Goal: Information Seeking & Learning: Check status

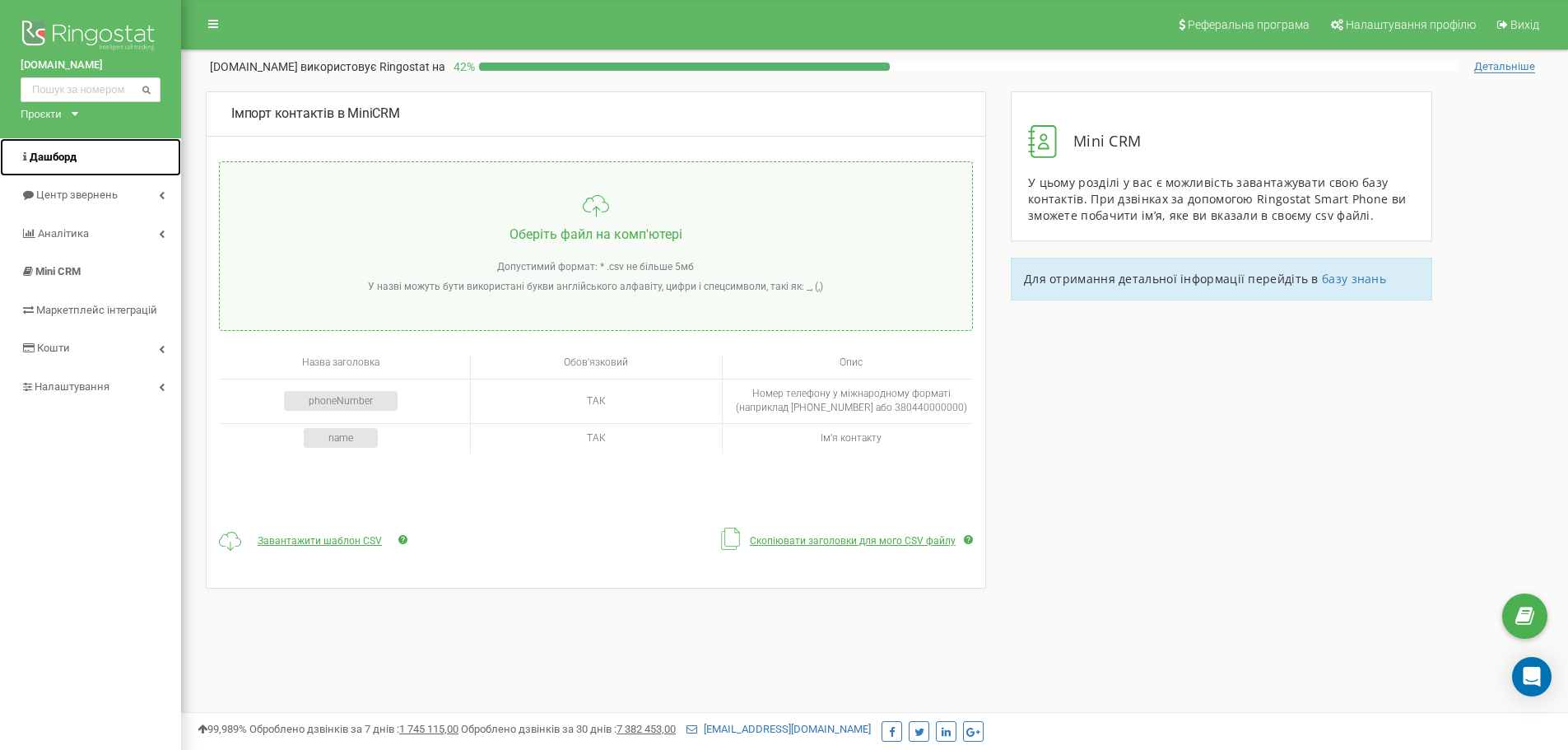
click at [63, 158] on span "Дашборд" at bounding box center [53, 156] width 47 height 12
click at [88, 201] on span "Центр звернень" at bounding box center [76, 194] width 80 height 12
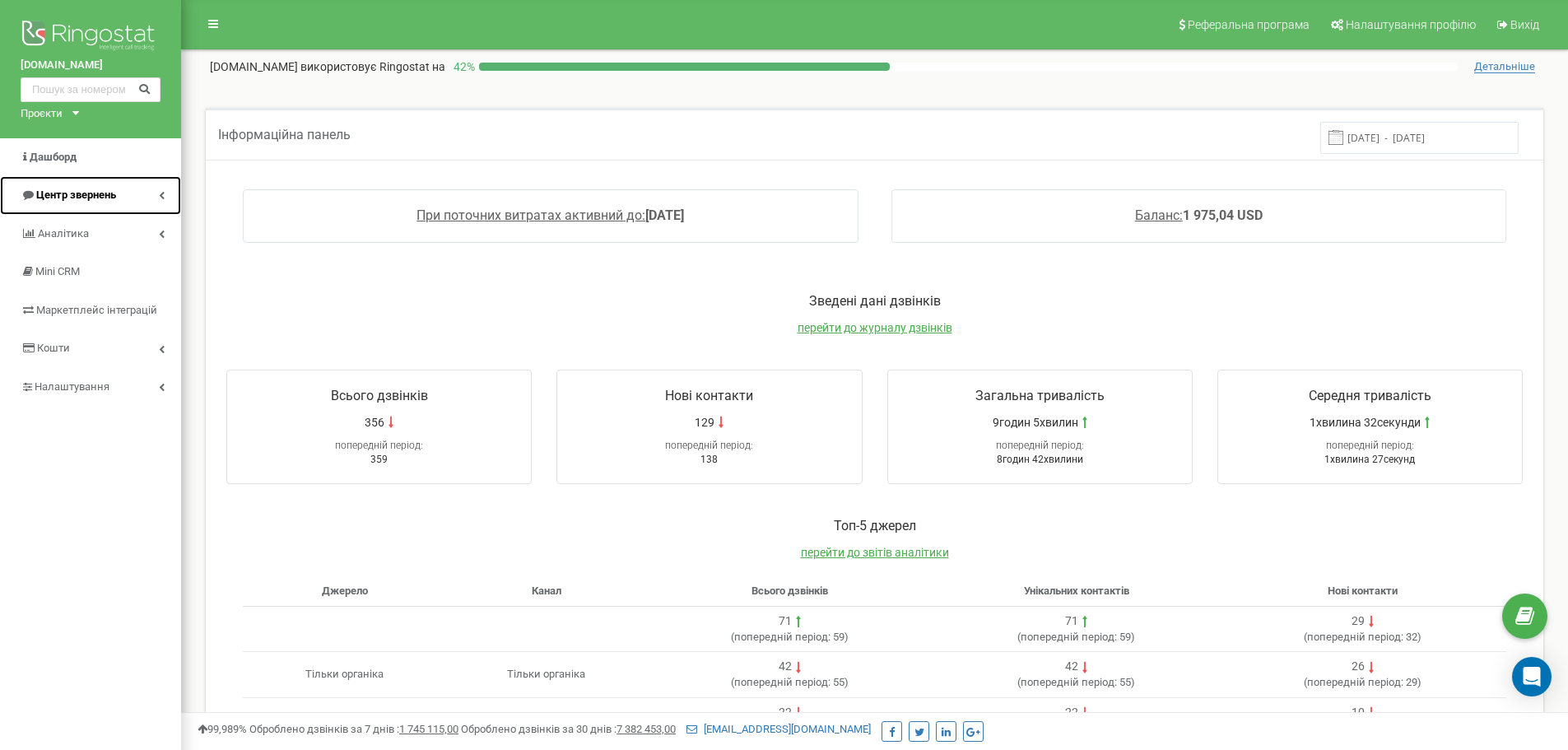
click at [71, 195] on span "Центр звернень" at bounding box center [76, 194] width 80 height 12
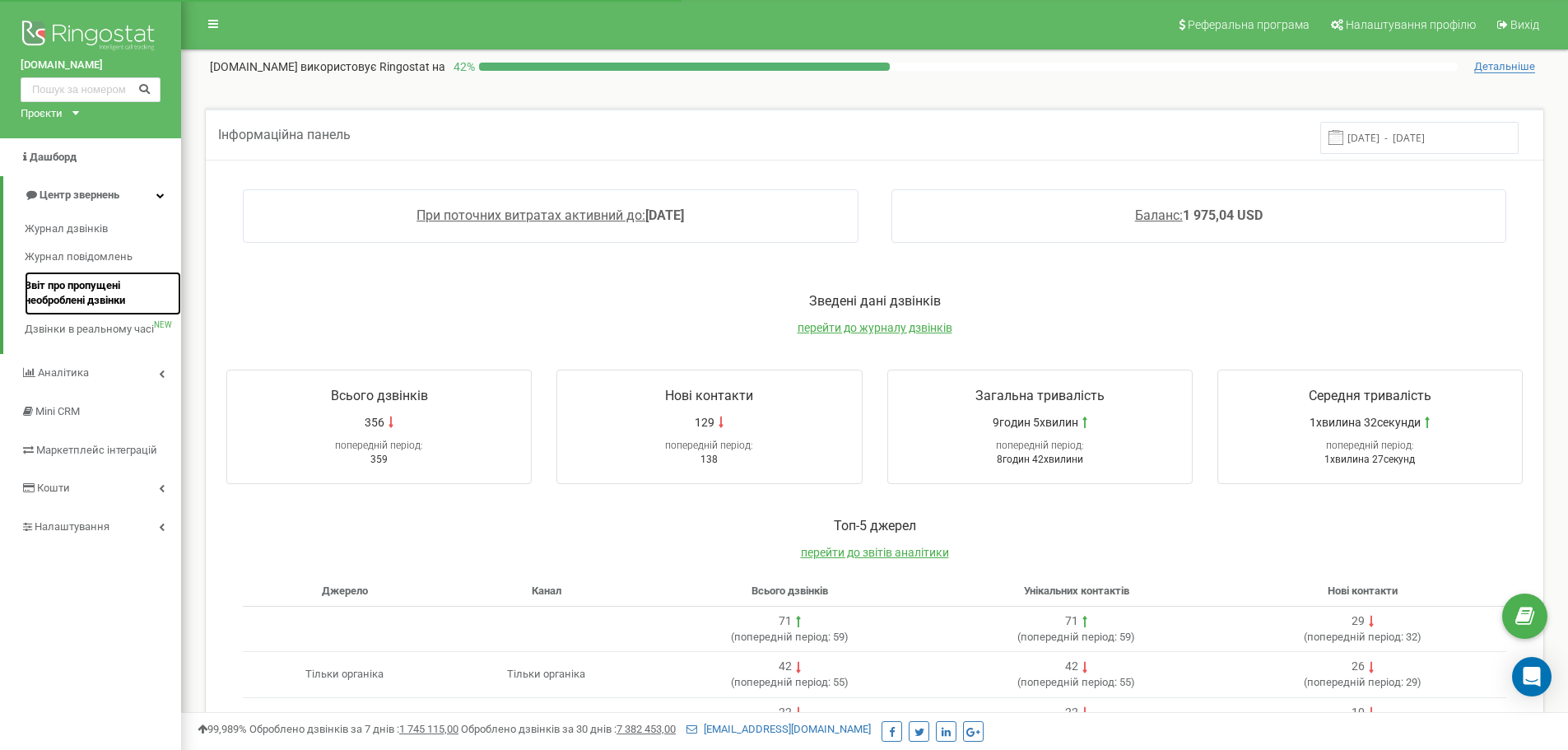
click at [75, 298] on span "Звіт про пропущені необроблені дзвінки" at bounding box center [98, 293] width 148 height 31
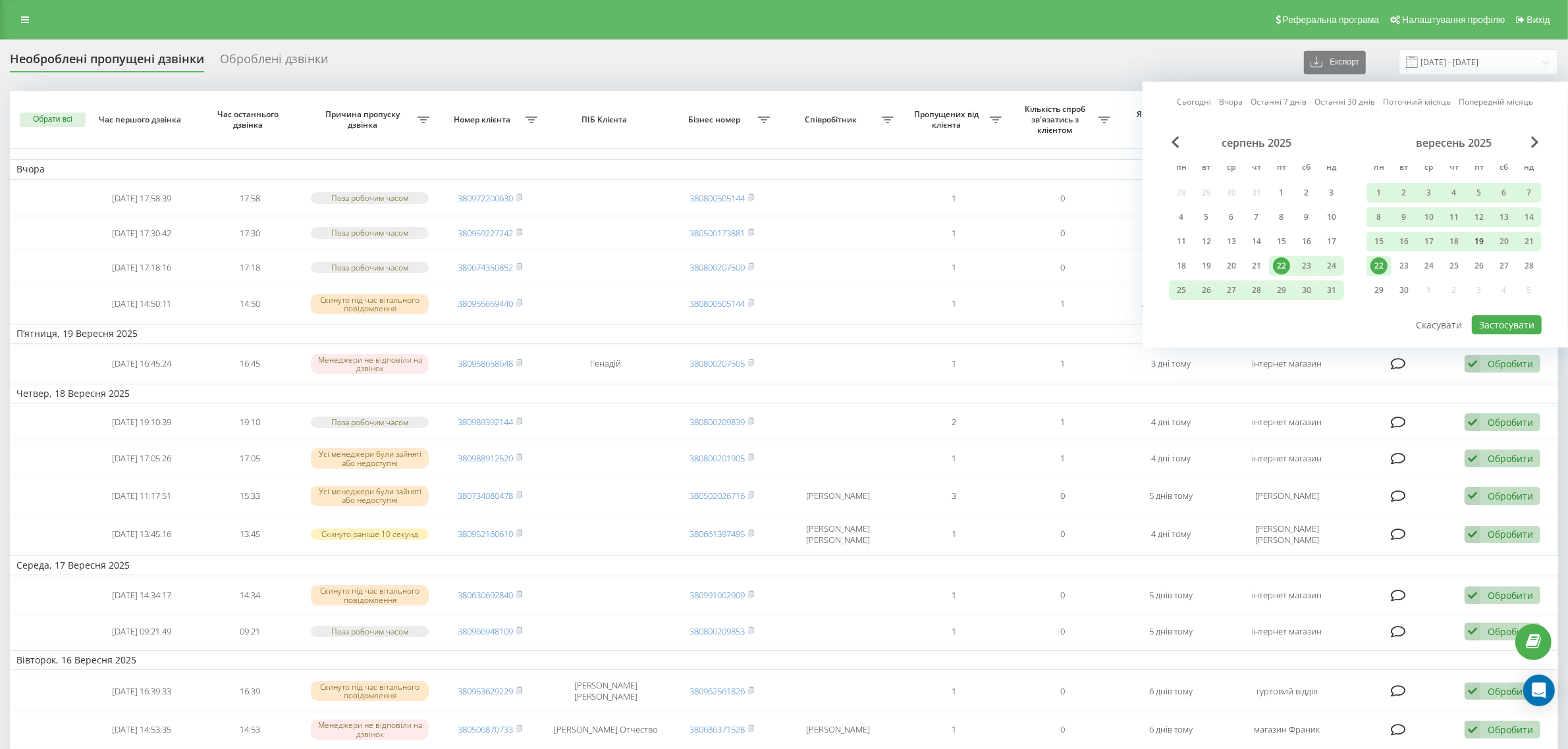
click at [1481, 239] on div "19" at bounding box center [1478, 241] width 17 height 17
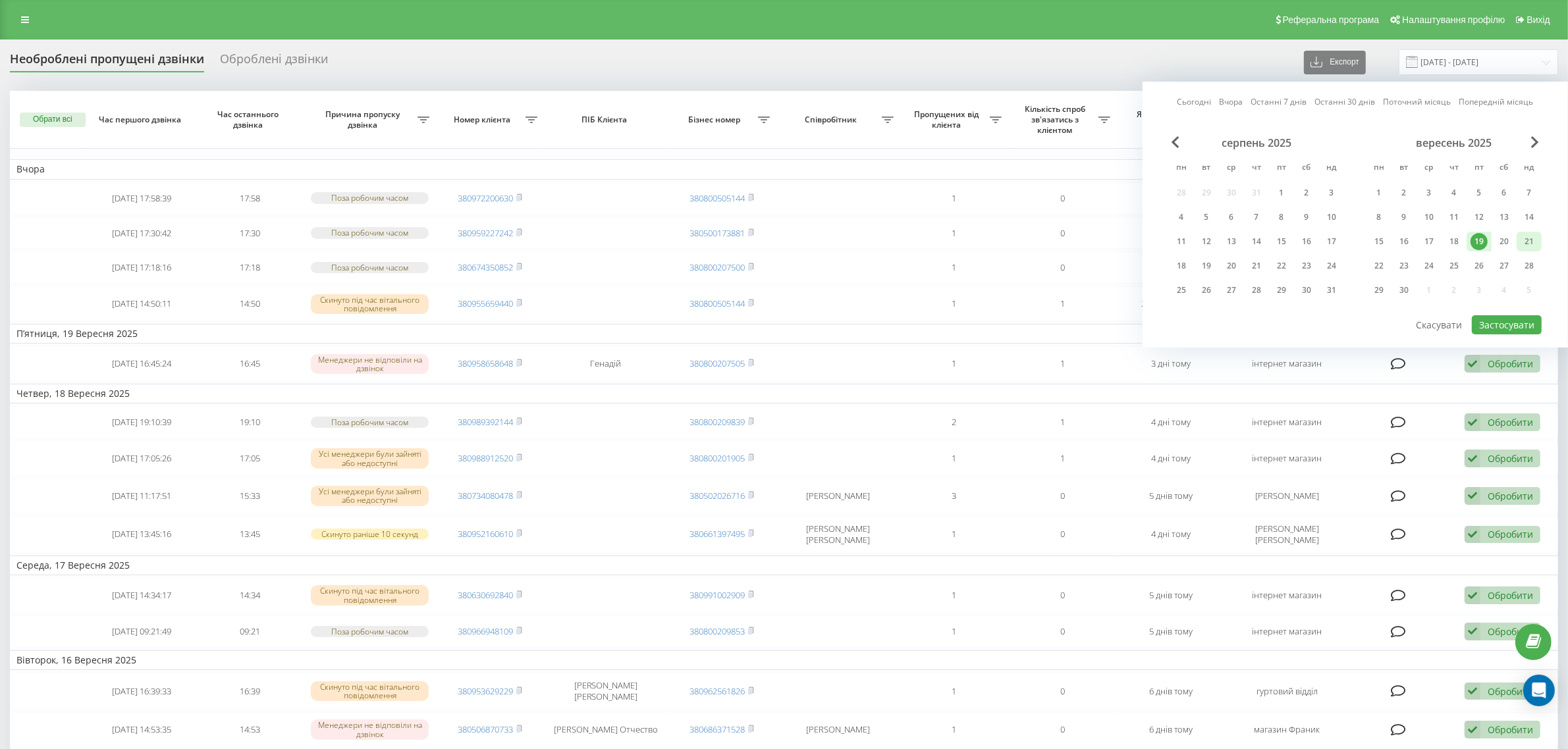
click at [1528, 238] on div "21" at bounding box center [1528, 241] width 17 height 17
drag, startPoint x: 1513, startPoint y: 325, endPoint x: 1505, endPoint y: 319, distance: 10.0
click at [1511, 324] on button "Застосувати" at bounding box center [1507, 325] width 70 height 19
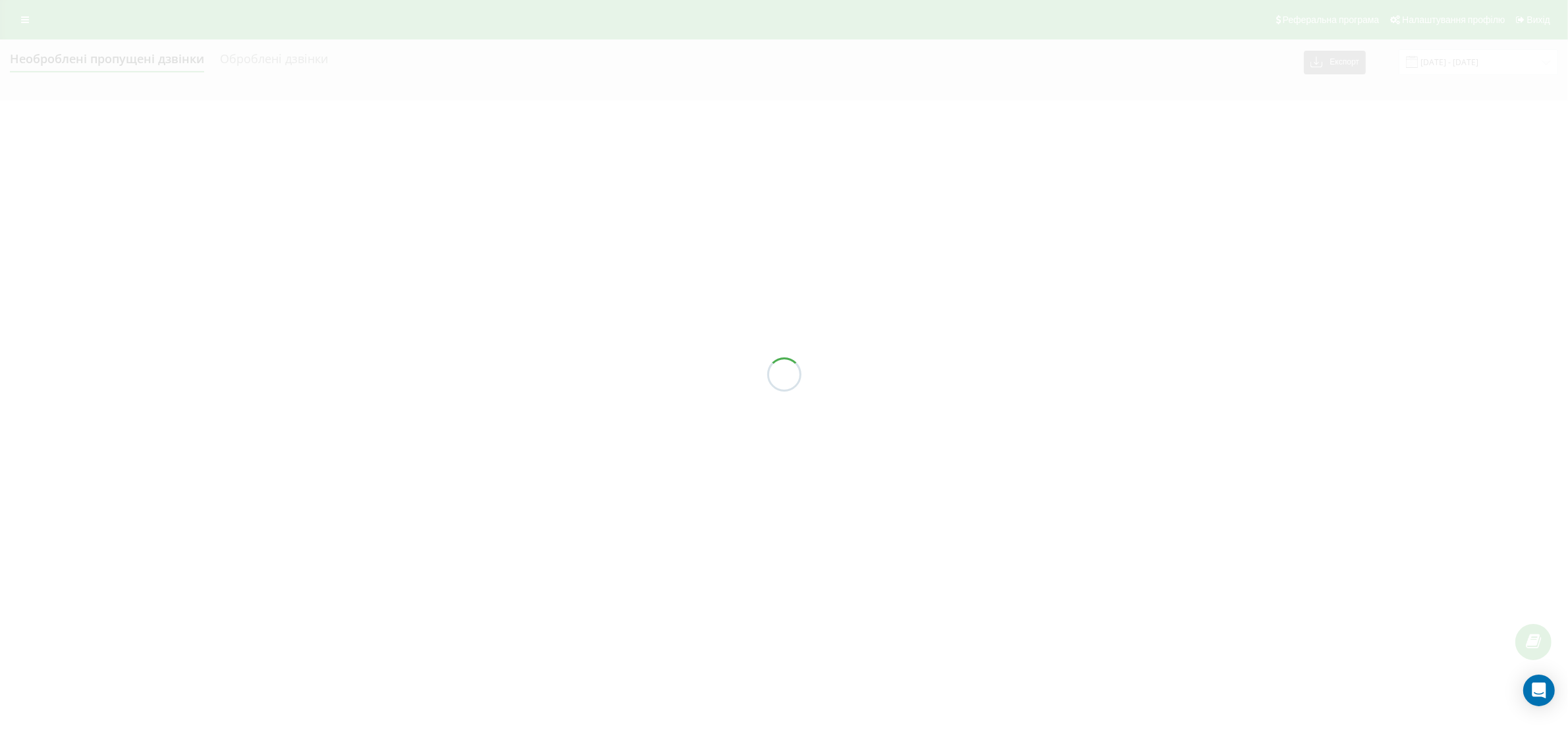
type input "19.09.2025 - 21.09.2025"
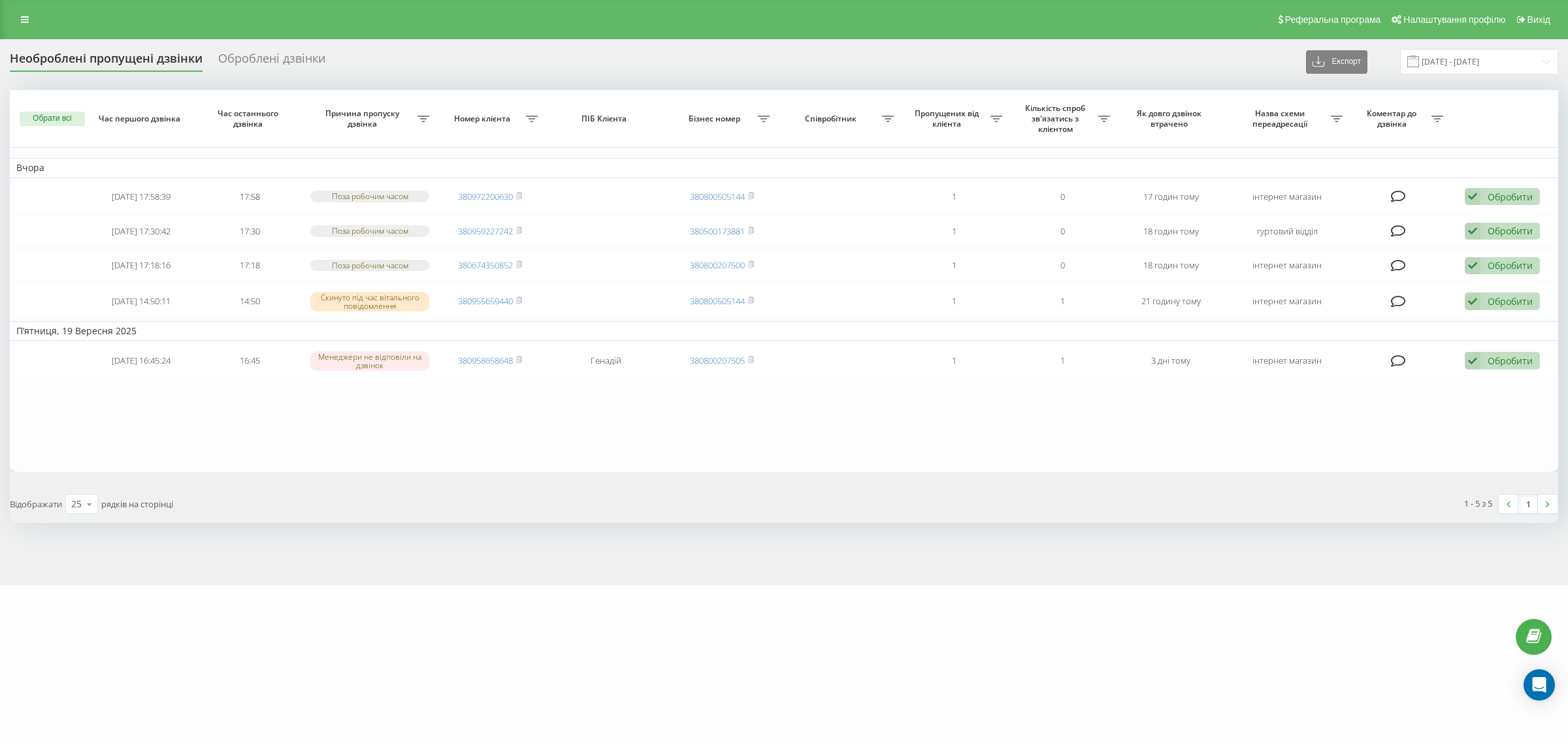
click at [1335, 119] on icon at bounding box center [1336, 118] width 12 height 7
click at [1302, 200] on input "text" at bounding box center [1336, 198] width 147 height 23
type input "інтернет магазин"
click at [1370, 230] on span "OK" at bounding box center [1381, 223] width 36 height 20
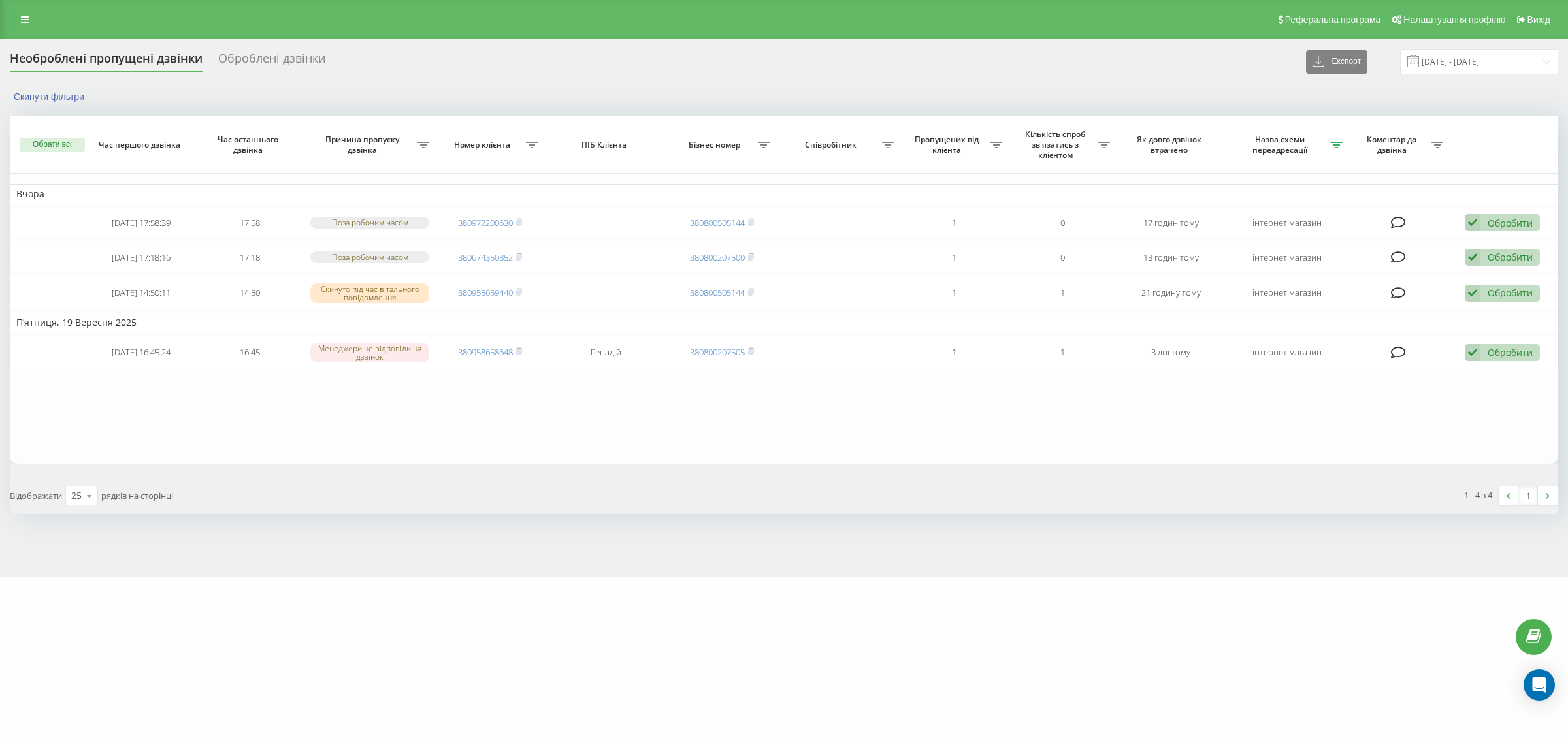
type input "[DATE] - [DATE]"
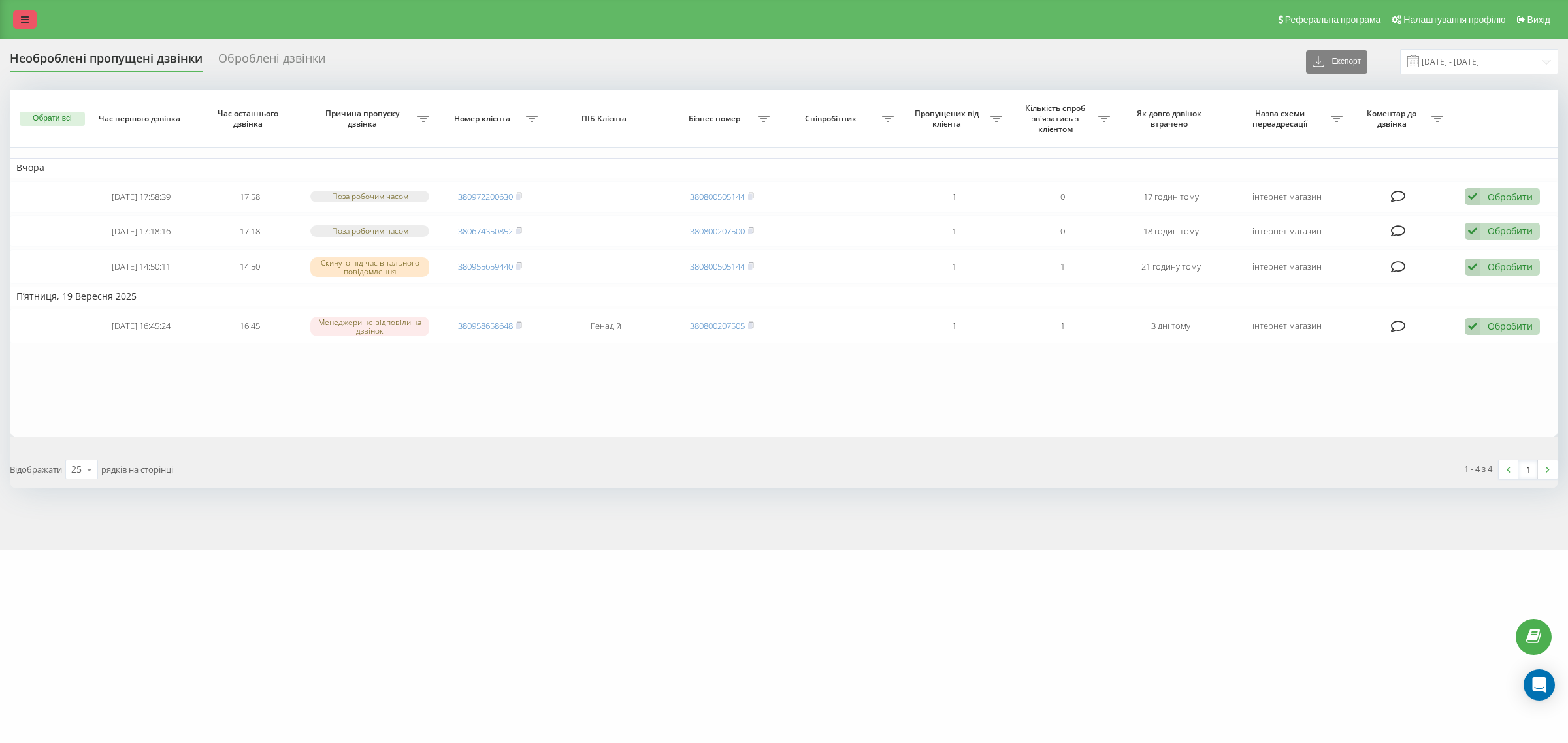
click at [24, 24] on icon at bounding box center [24, 19] width 8 height 9
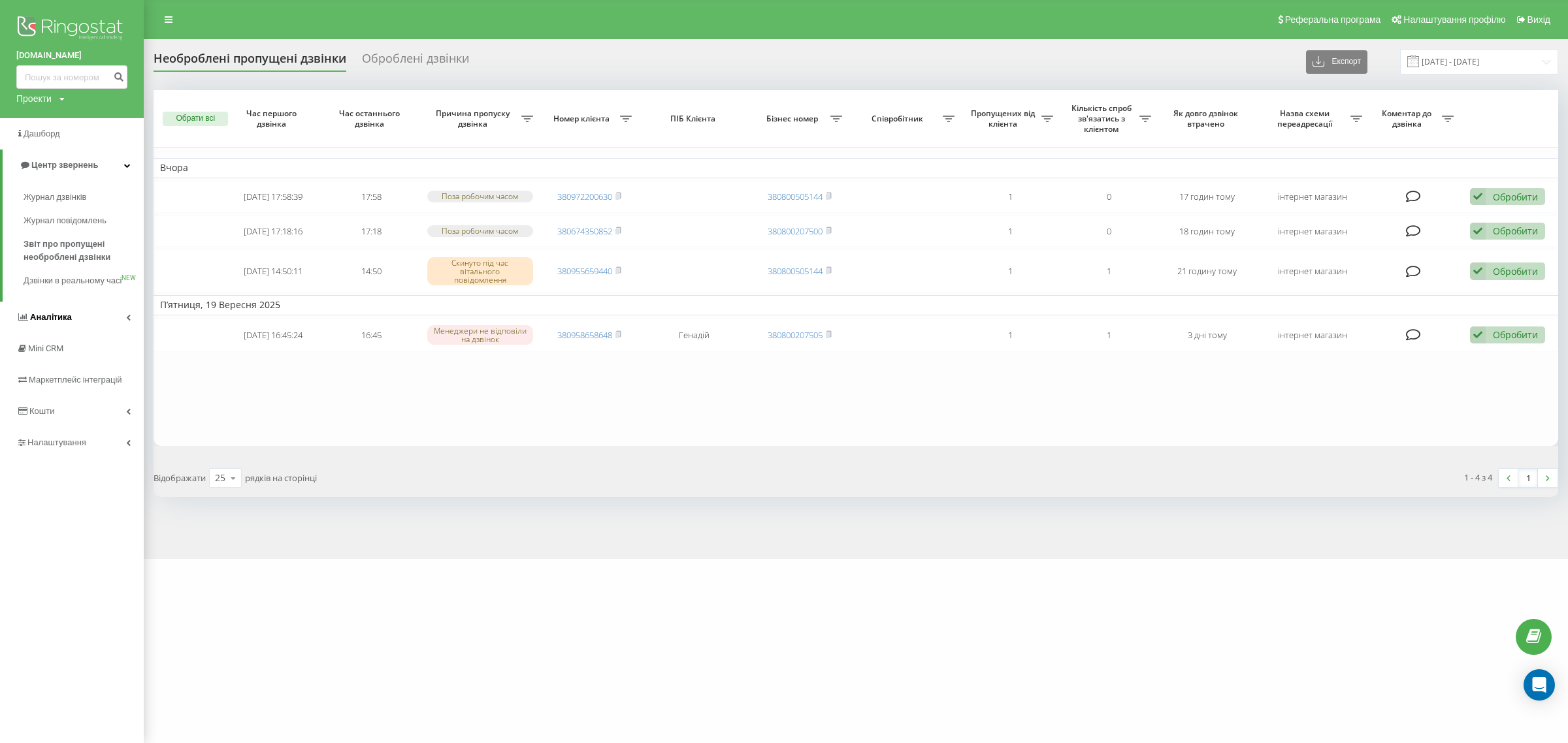
click at [56, 322] on span "Аналiтика" at bounding box center [51, 317] width 41 height 10
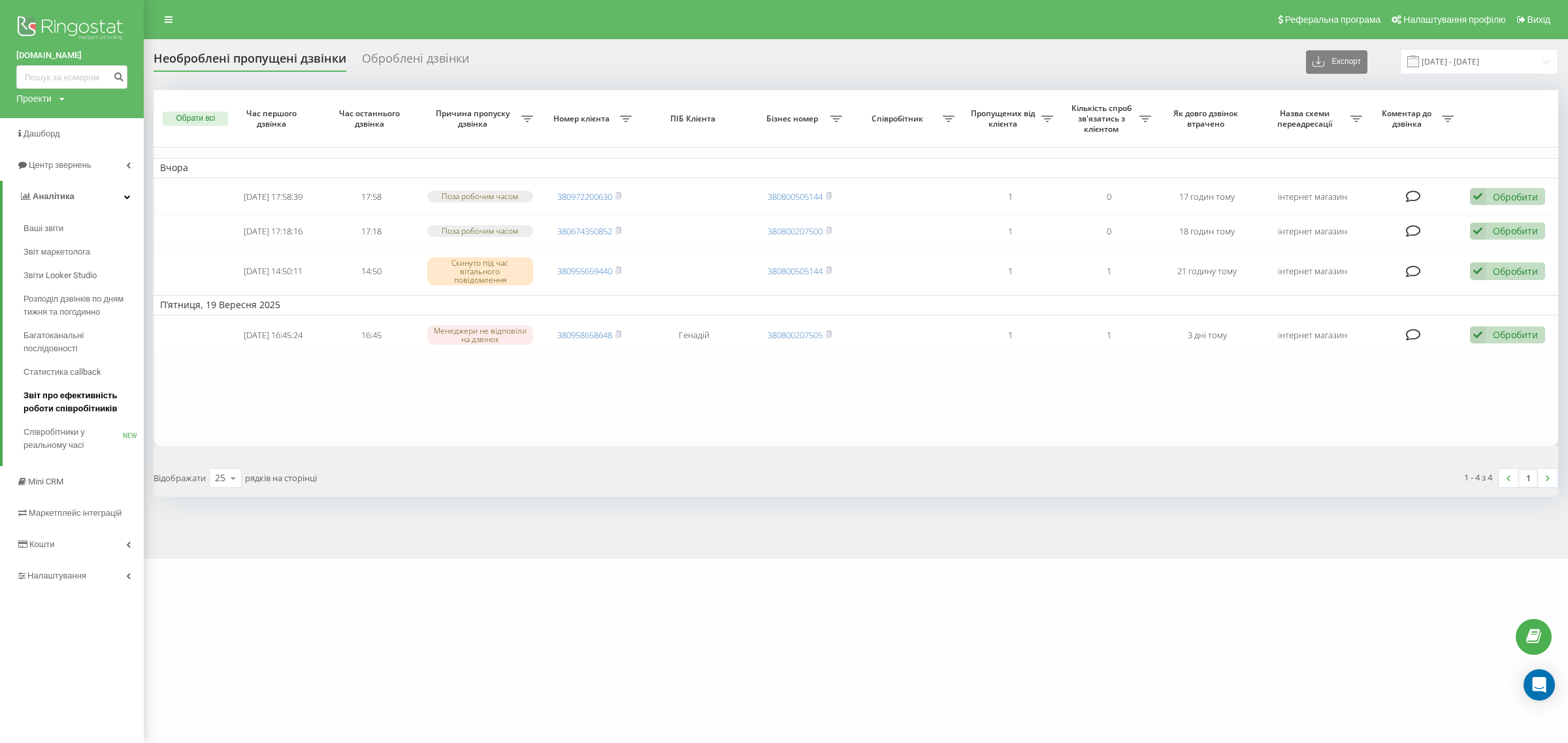
click at [67, 406] on span "Звіт про ефективність роботи співробітників" at bounding box center [81, 402] width 114 height 26
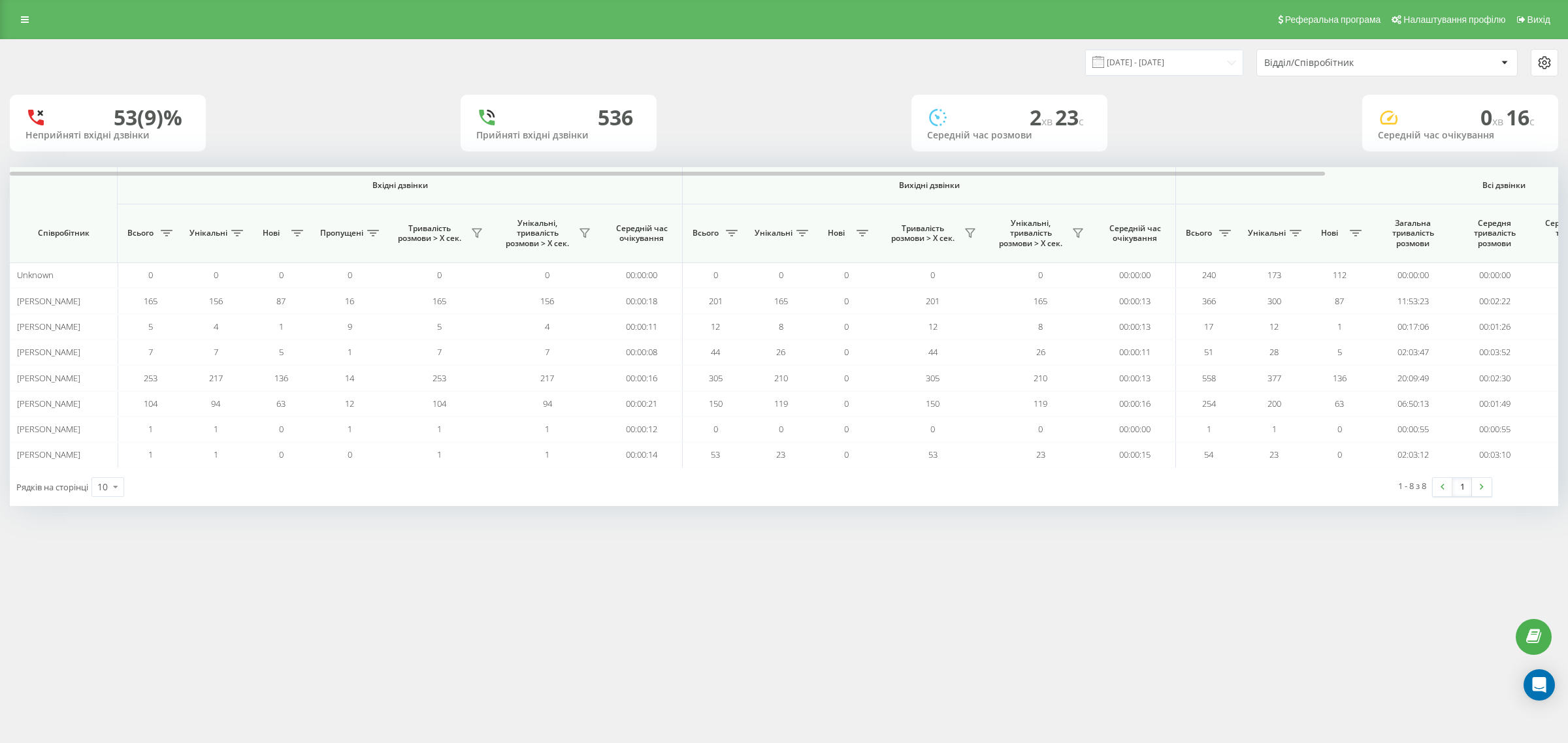
click at [1305, 66] on div "Відділ/Співробітник" at bounding box center [1341, 63] width 156 height 11
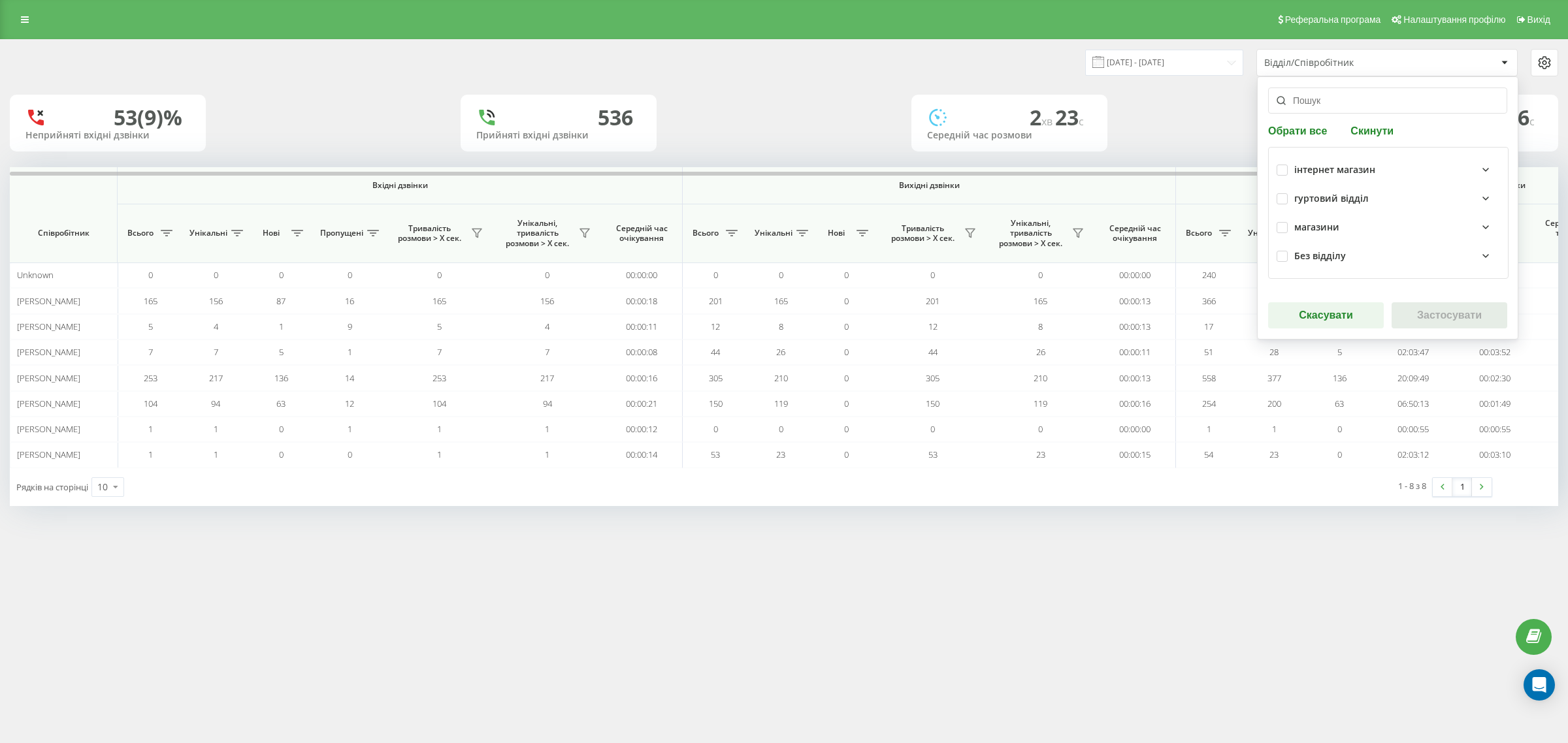
click at [1297, 167] on div "інтернет магазин" at bounding box center [1334, 169] width 81 height 11
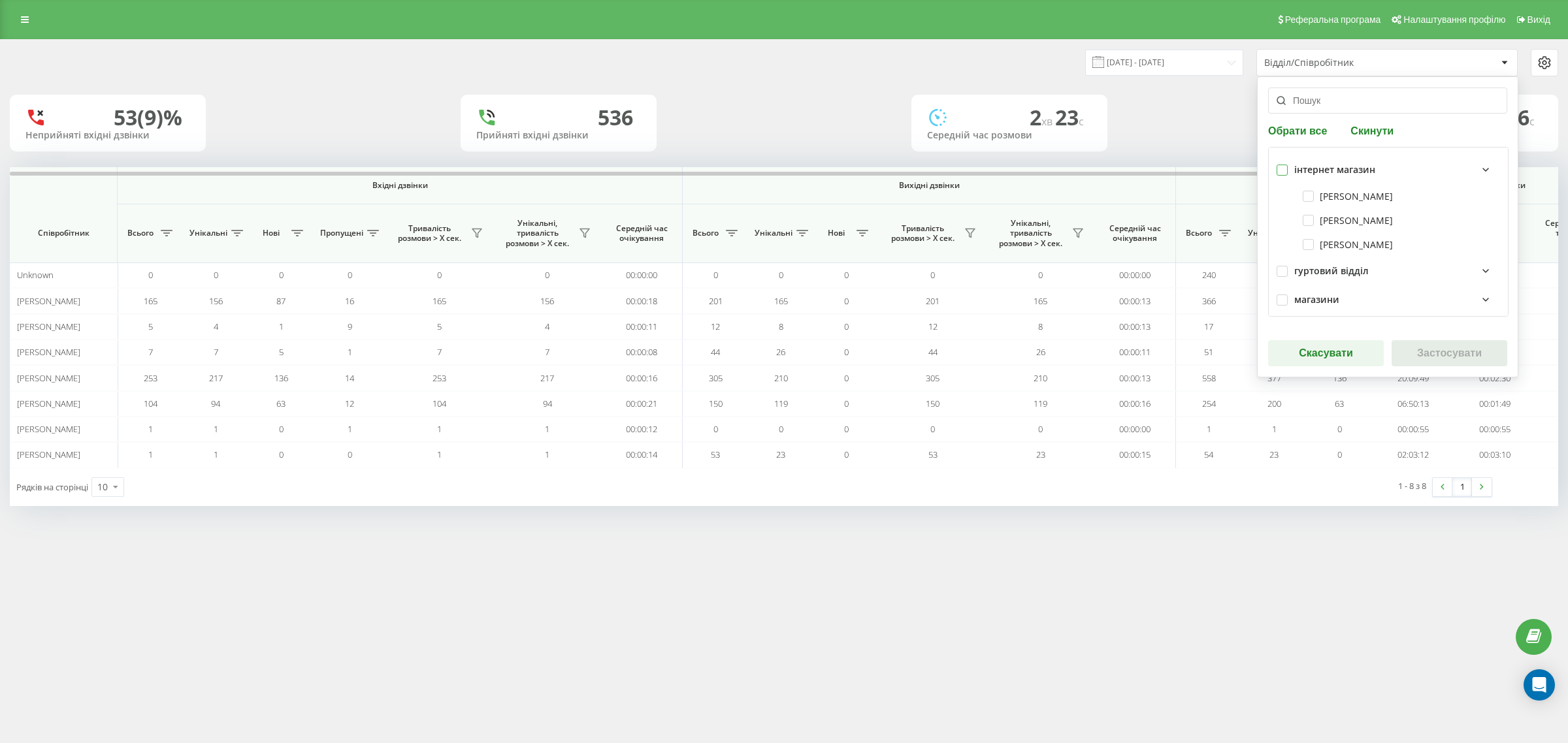
click at [1282, 164] on label at bounding box center [1281, 164] width 11 height 0
checkbox input "true"
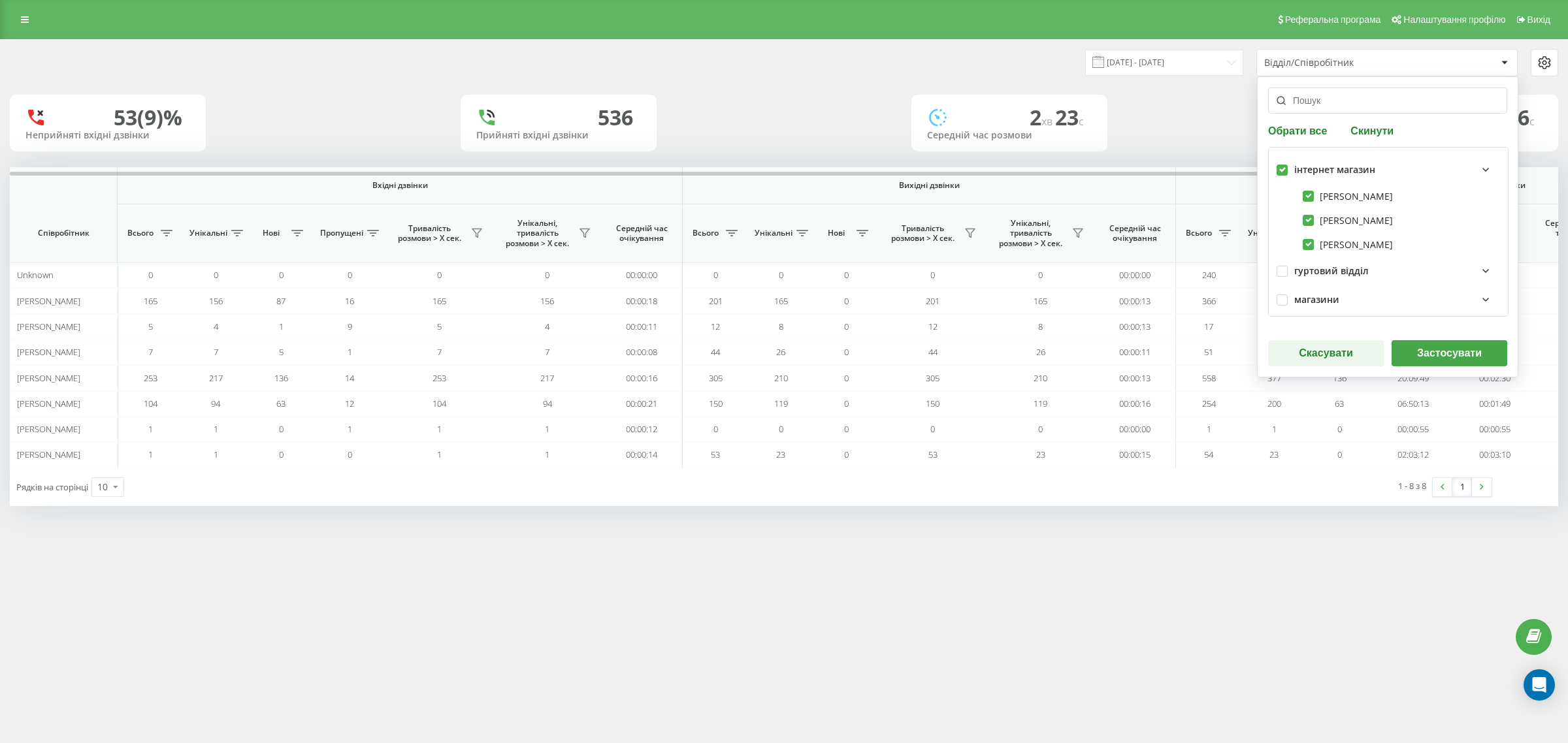
click at [1431, 354] on button "Застосувати" at bounding box center [1450, 353] width 115 height 26
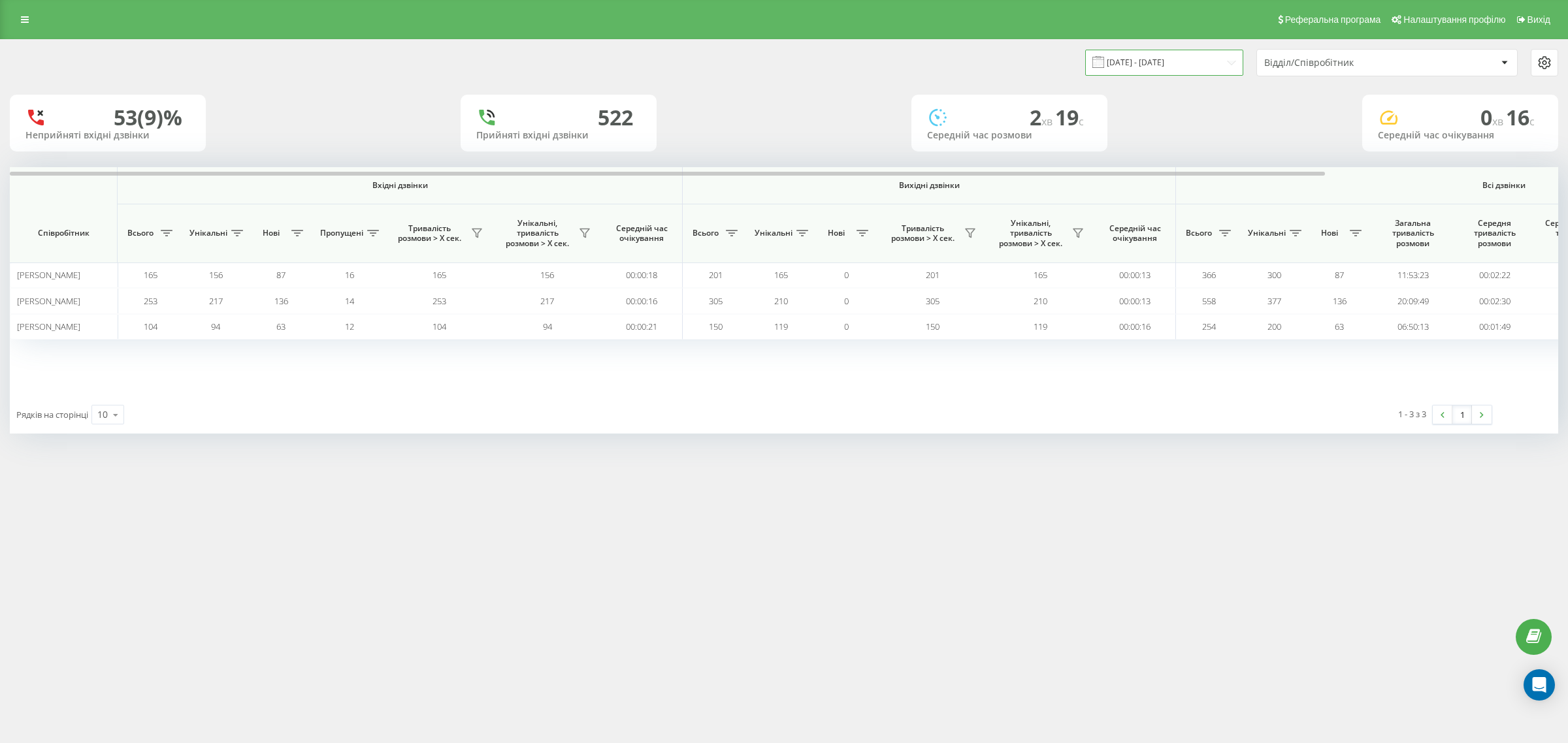
click at [1142, 70] on input "22.08.2025 - 22.09.2025" at bounding box center [1165, 62] width 158 height 25
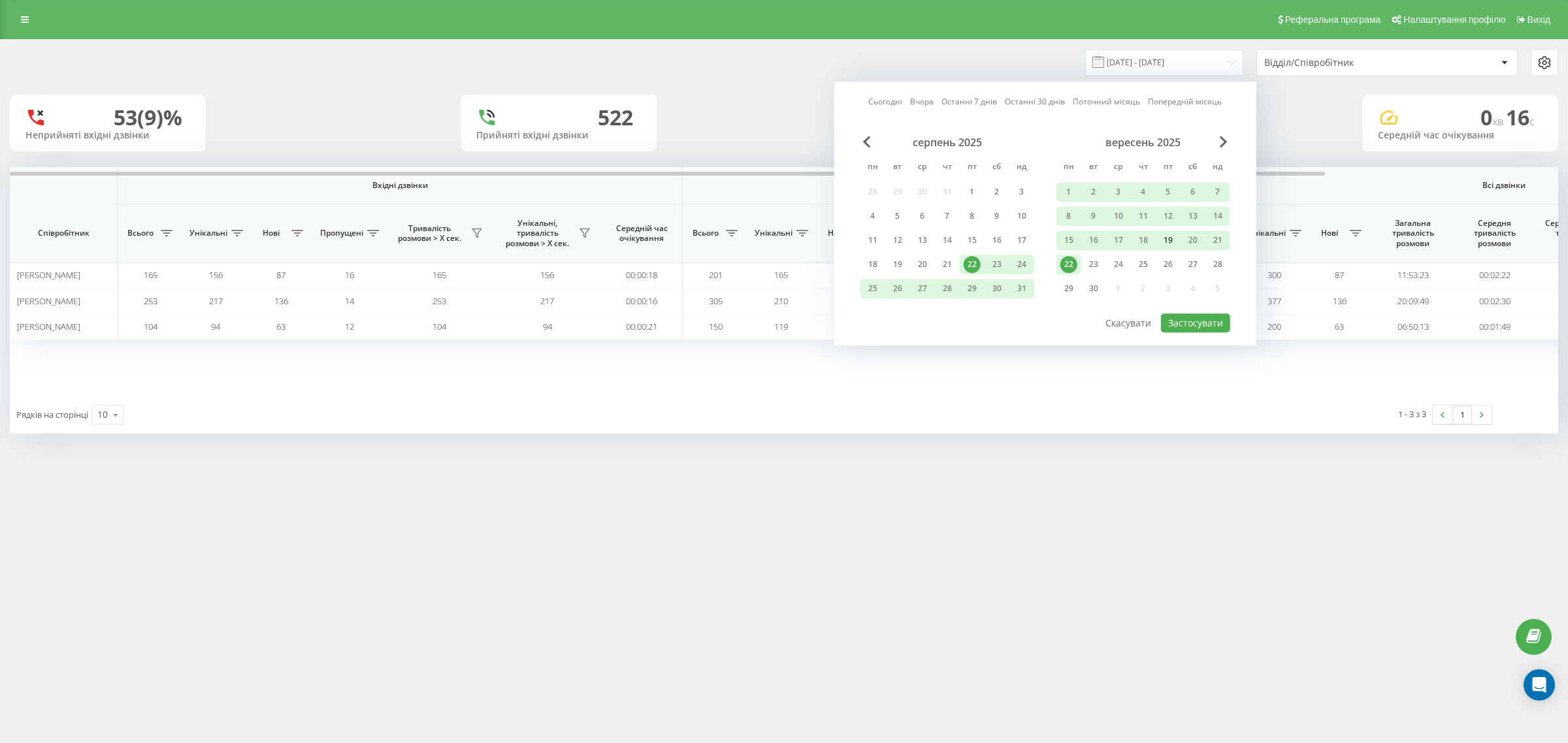
click at [1167, 236] on div "19" at bounding box center [1167, 240] width 17 height 17
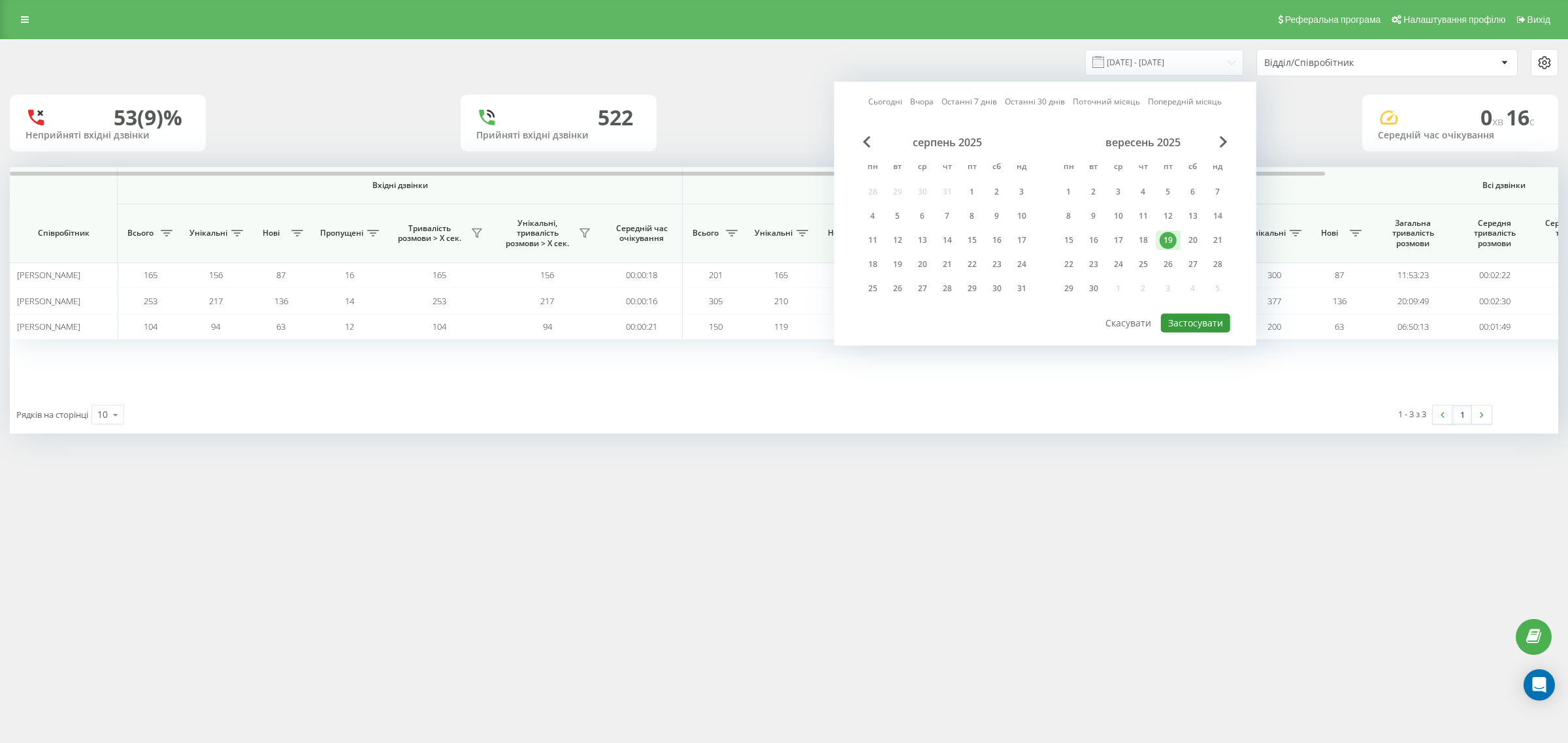
click at [1194, 321] on button "Застосувати" at bounding box center [1196, 323] width 70 height 19
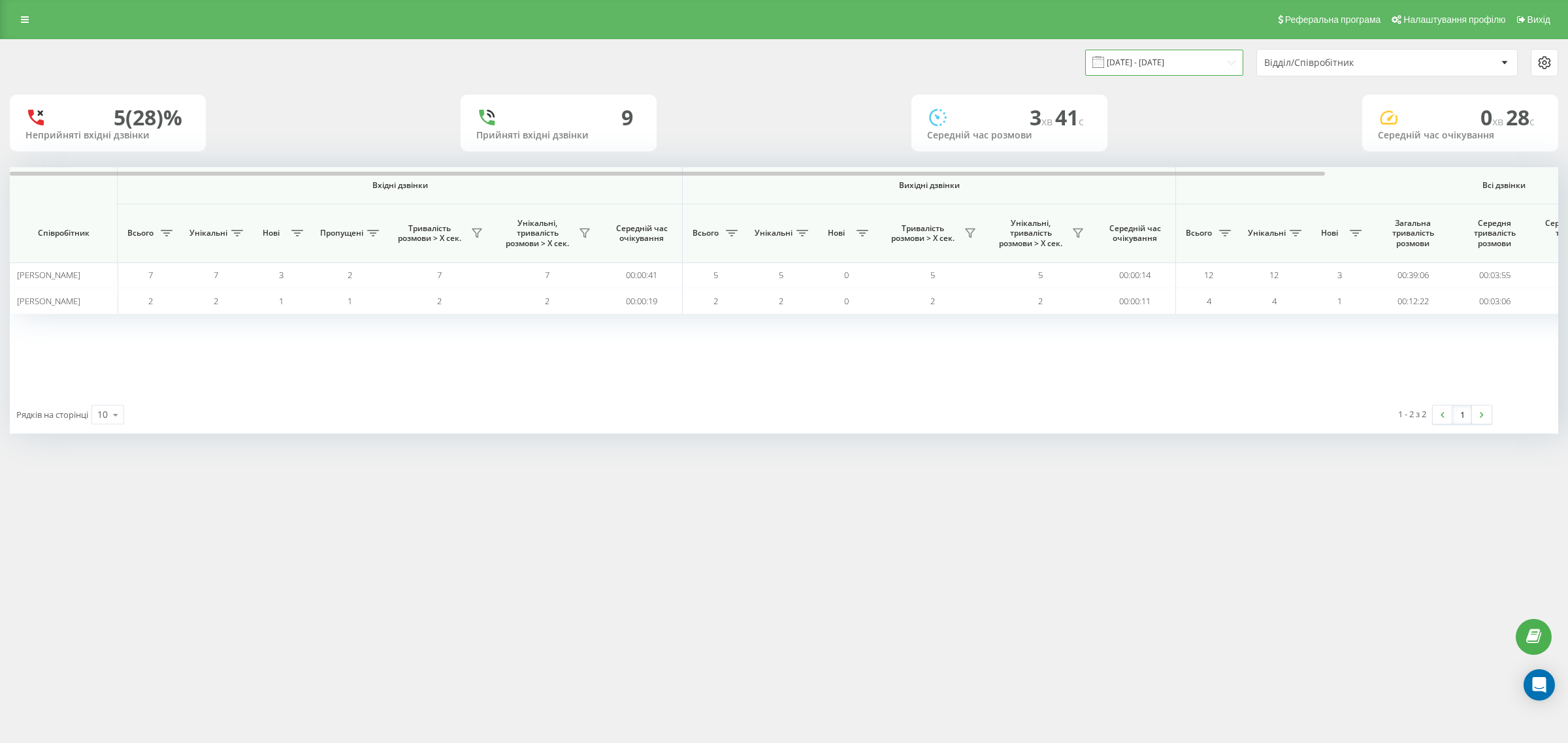
click at [1170, 57] on input "19.09.2025 - 19.09.2025" at bounding box center [1165, 62] width 158 height 25
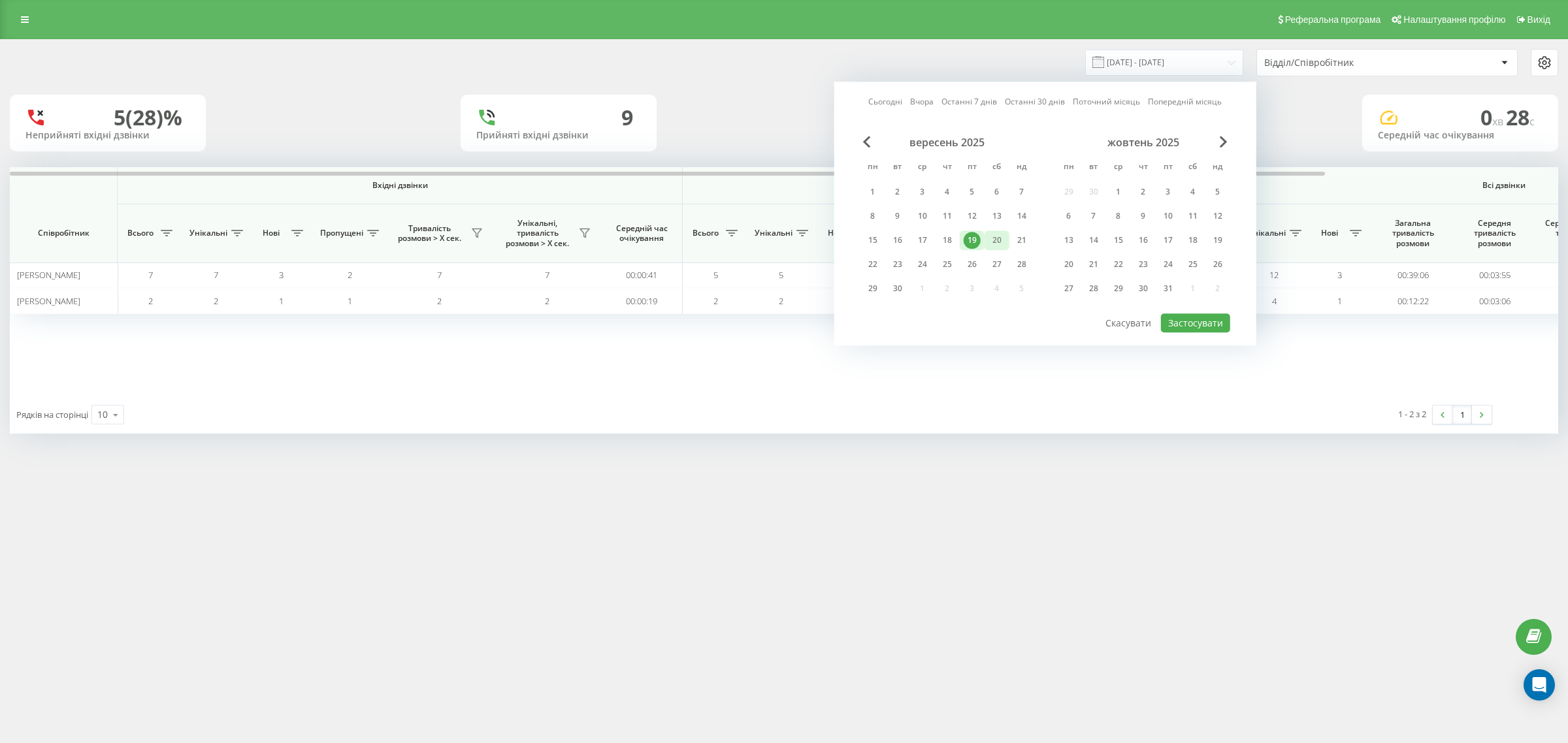
click at [996, 238] on div "20" at bounding box center [996, 240] width 17 height 17
click at [1189, 320] on button "Застосувати" at bounding box center [1196, 323] width 70 height 19
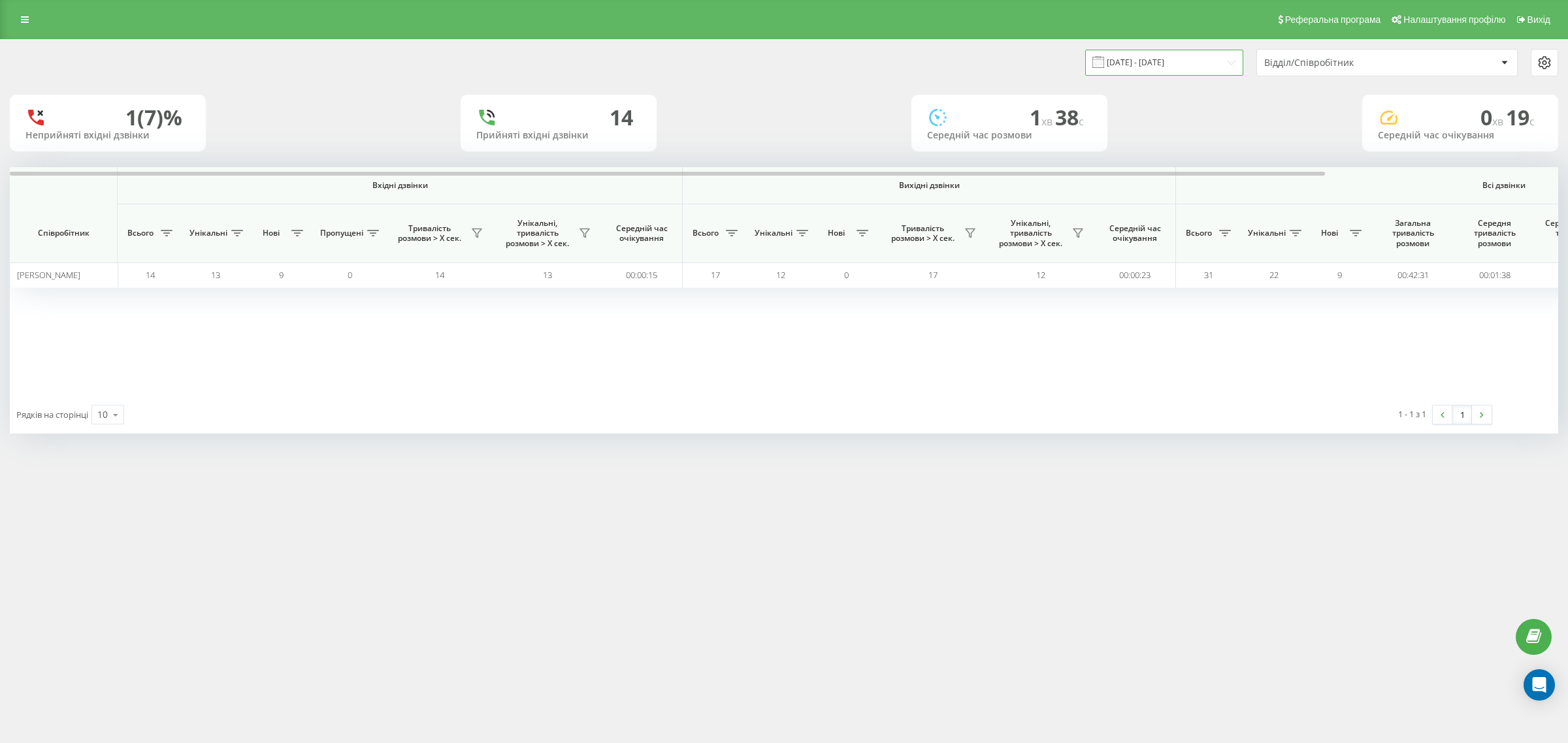
click at [1133, 62] on input "20.09.2025 - 20.09.2025" at bounding box center [1165, 62] width 158 height 25
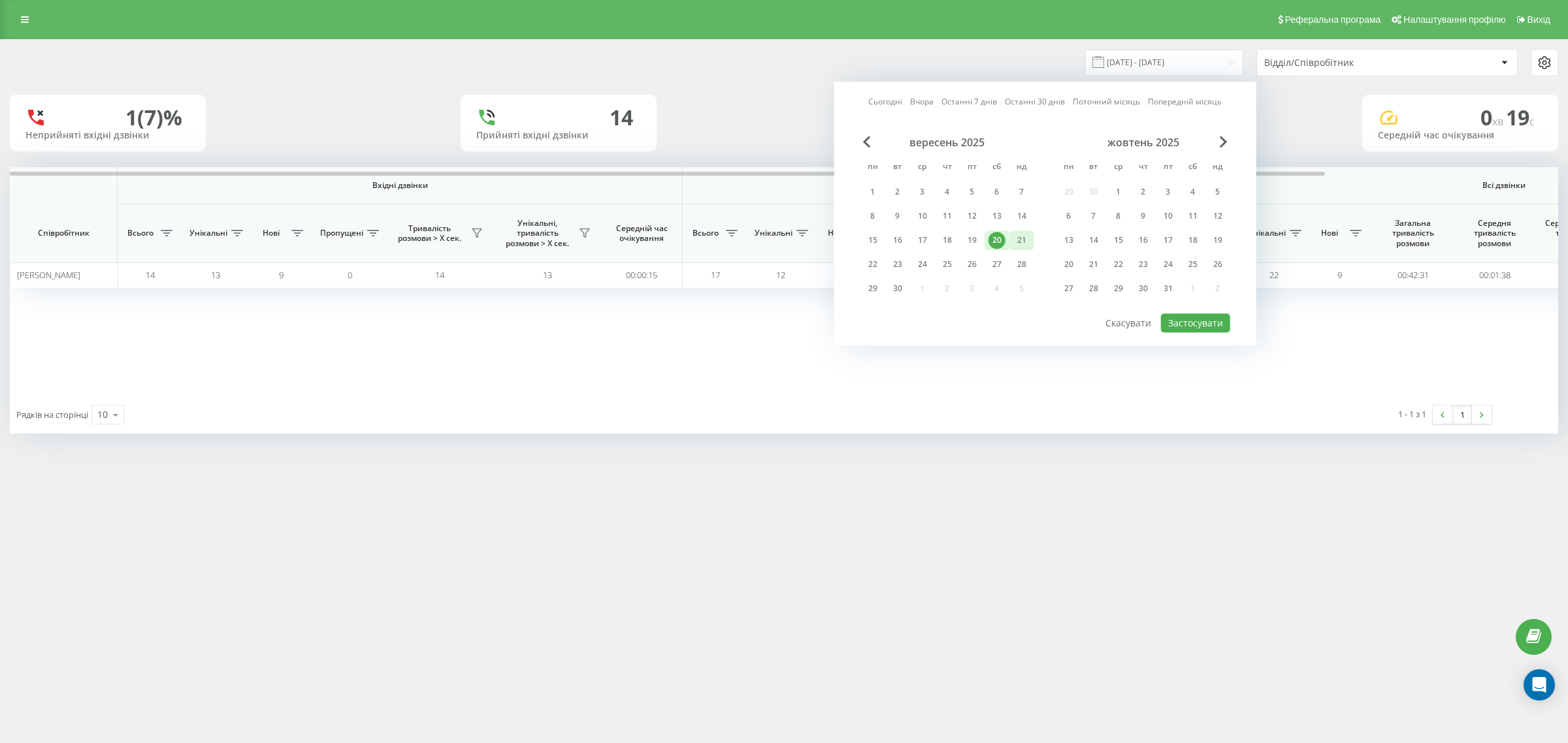
click at [1024, 239] on div "21" at bounding box center [1022, 240] width 17 height 17
click at [1187, 321] on button "Застосувати" at bounding box center [1196, 323] width 70 height 19
type input "21.09.2025 - 21.09.2025"
